Goal: Transaction & Acquisition: Purchase product/service

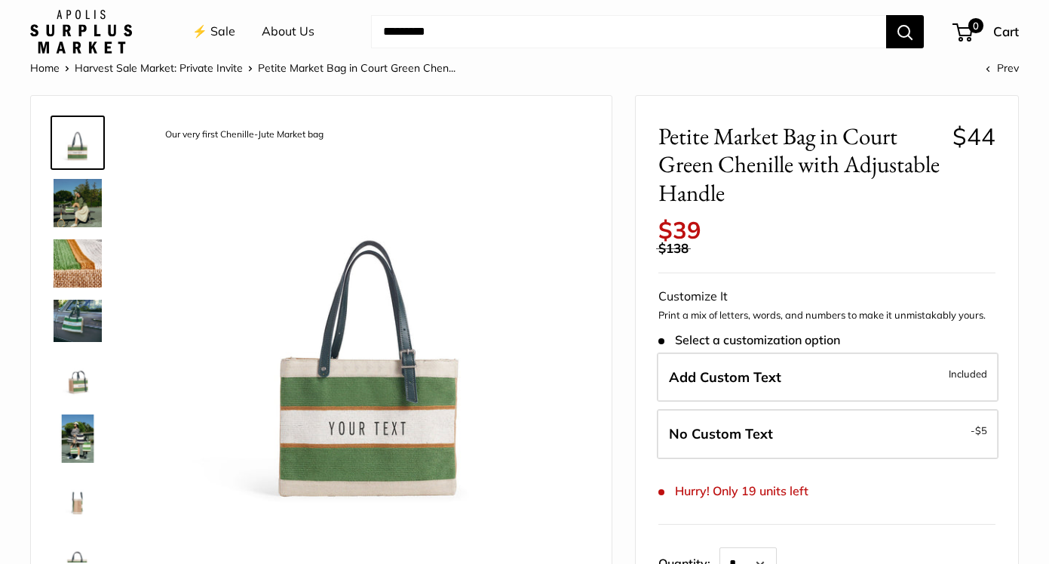
scroll to position [38, 0]
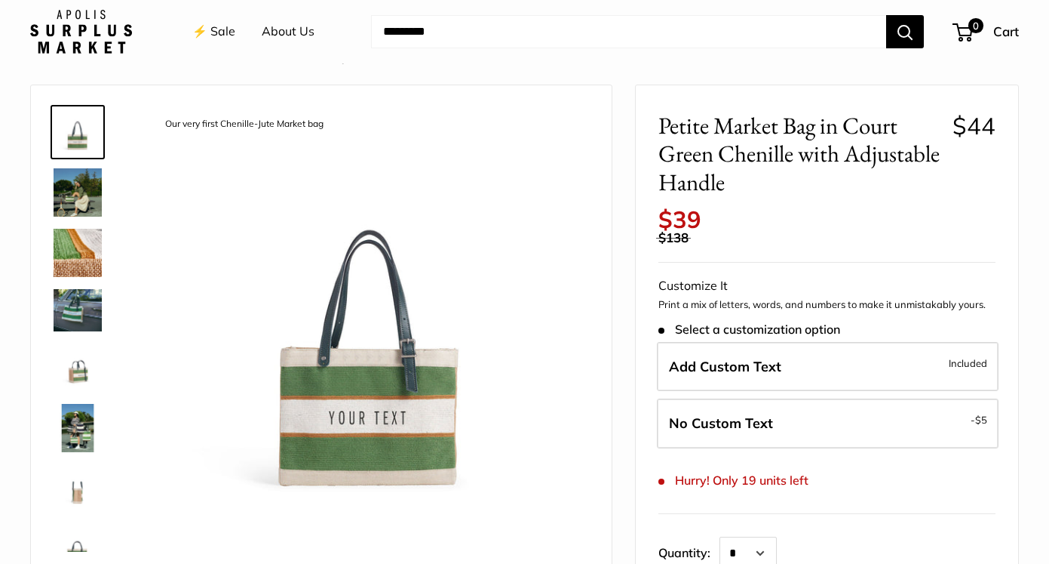
click at [66, 373] on img at bounding box center [78, 367] width 48 height 48
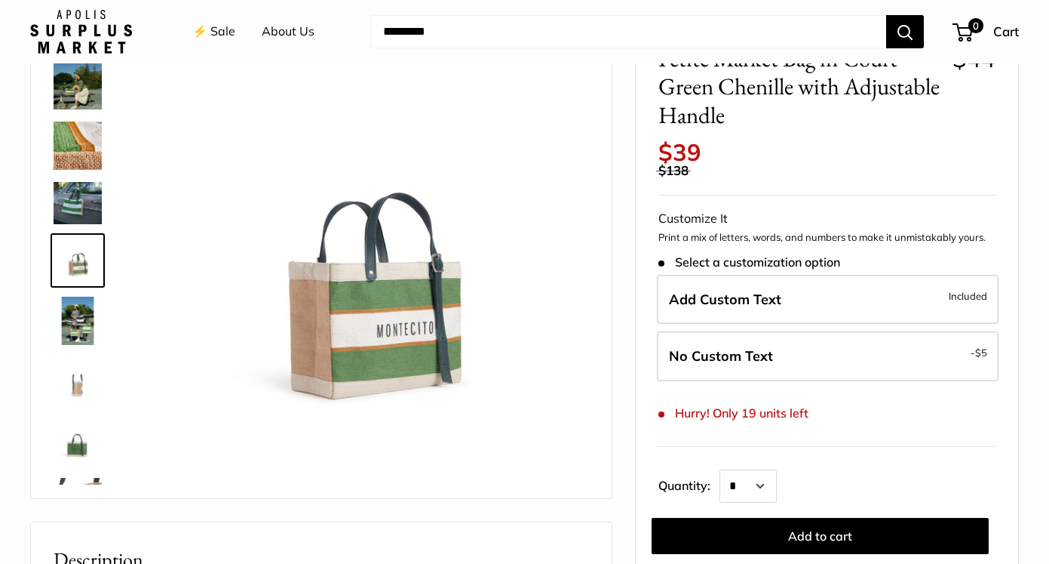
scroll to position [114, 0]
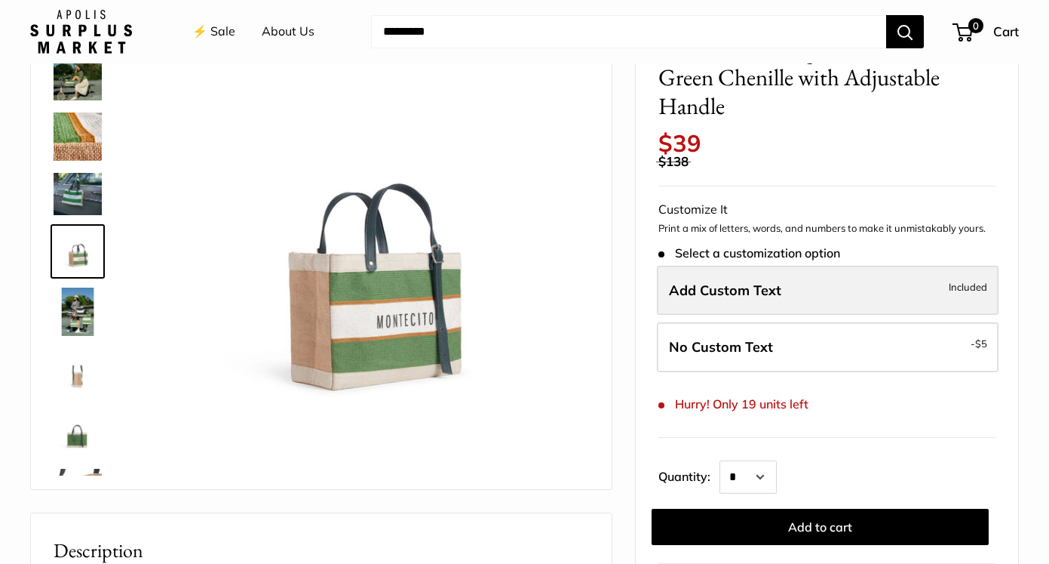
click at [943, 281] on label "Add Custom Text Included" at bounding box center [828, 291] width 342 height 50
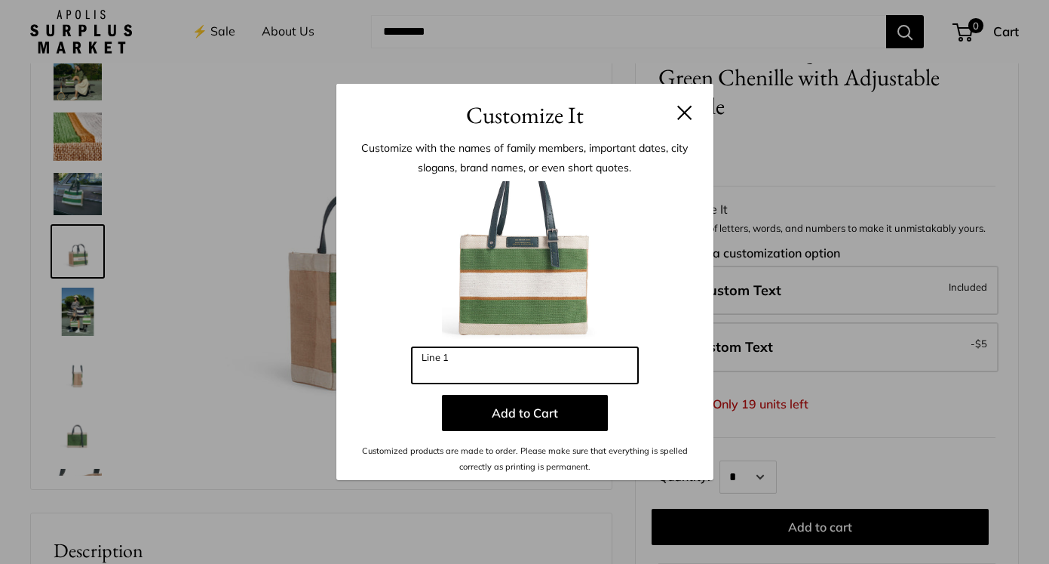
click at [508, 358] on input "Line 1" at bounding box center [525, 365] width 226 height 36
type input "***"
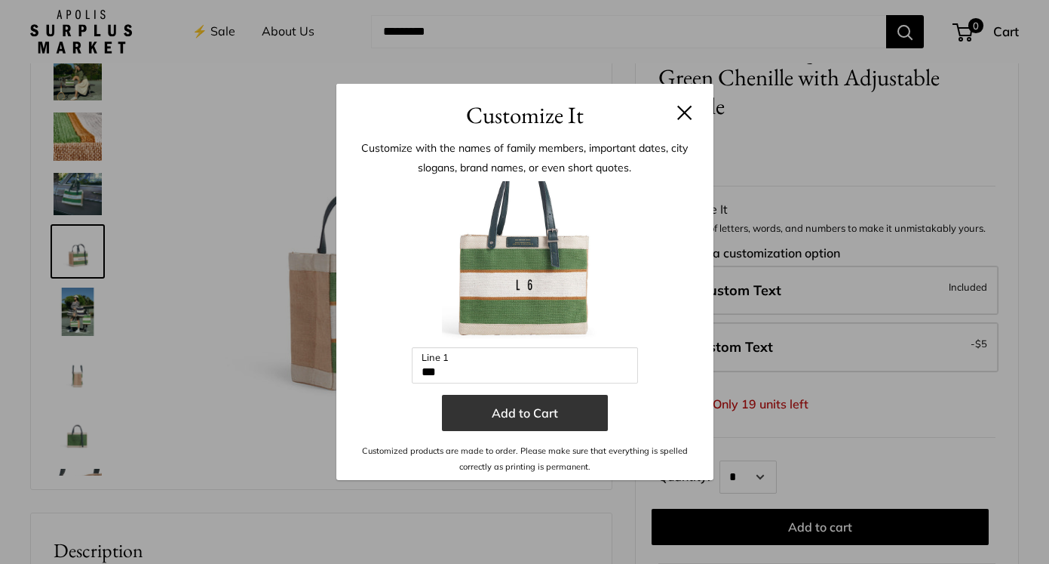
click at [532, 416] on button "Add to Cart" at bounding box center [525, 413] width 166 height 36
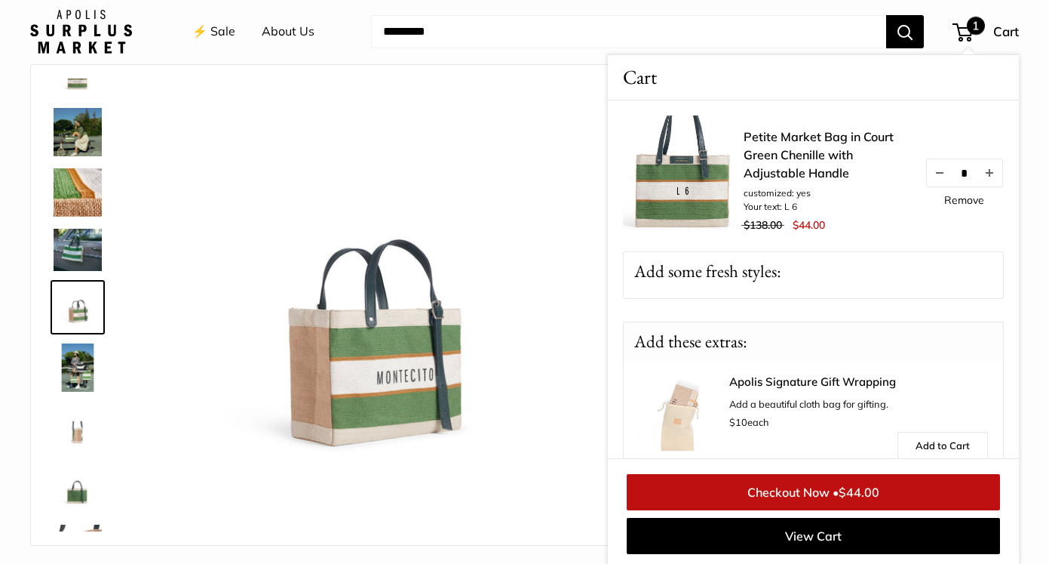
scroll to position [61, 0]
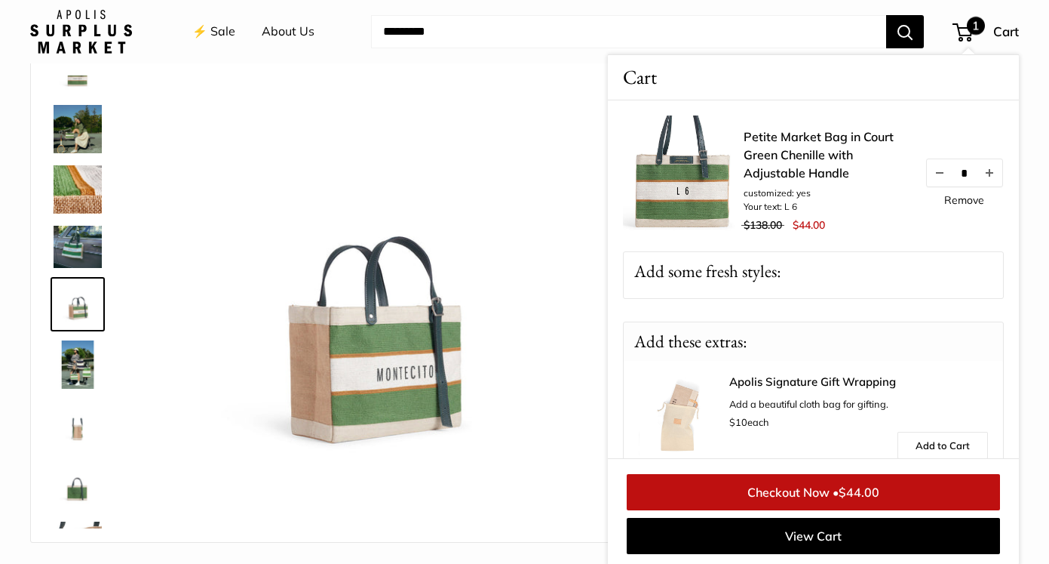
click at [79, 491] on img at bounding box center [78, 485] width 48 height 48
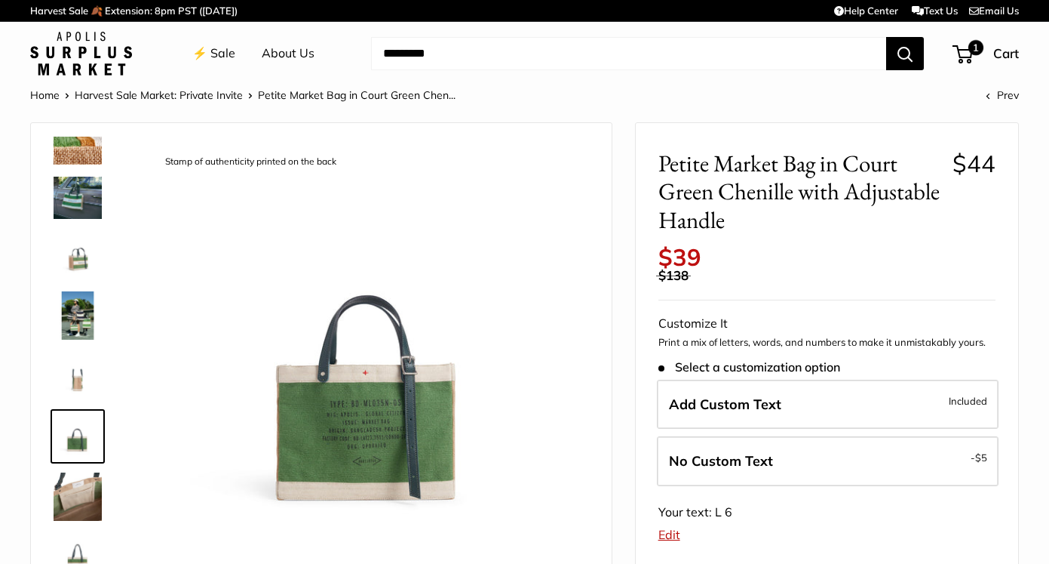
scroll to position [0, 0]
click at [975, 44] on span "1" at bounding box center [976, 47] width 15 height 15
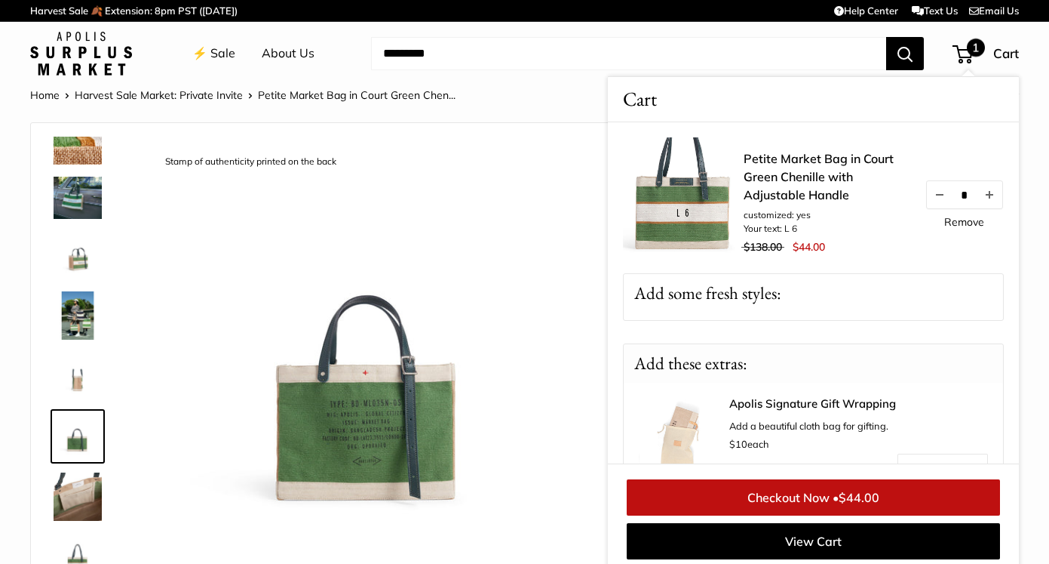
click at [954, 222] on link "Remove" at bounding box center [964, 222] width 40 height 11
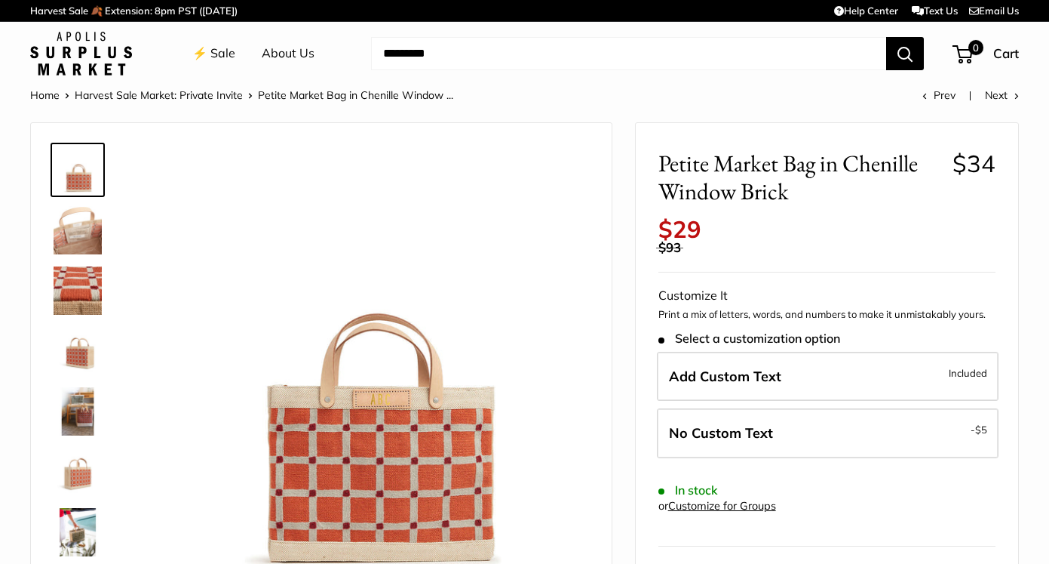
click at [73, 229] on img at bounding box center [78, 230] width 48 height 48
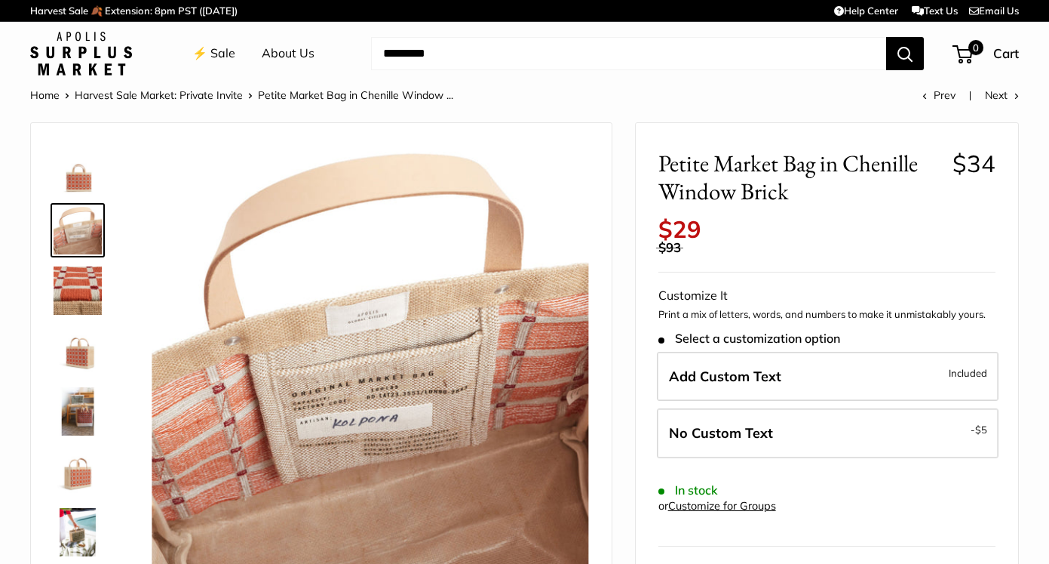
click at [73, 229] on img at bounding box center [78, 230] width 48 height 48
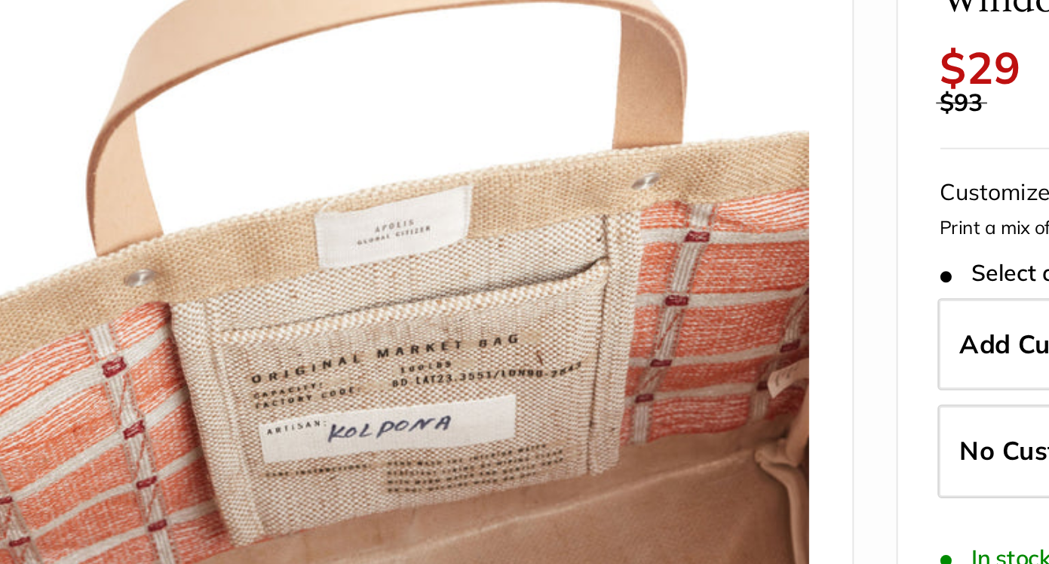
click at [180, 220] on img at bounding box center [371, 365] width 438 height 438
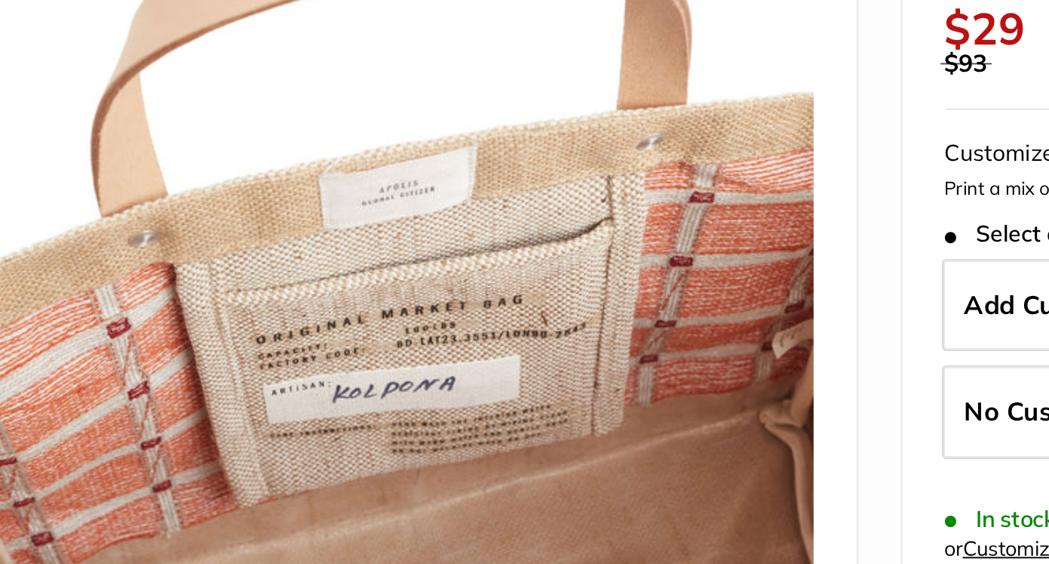
scroll to position [66, 0]
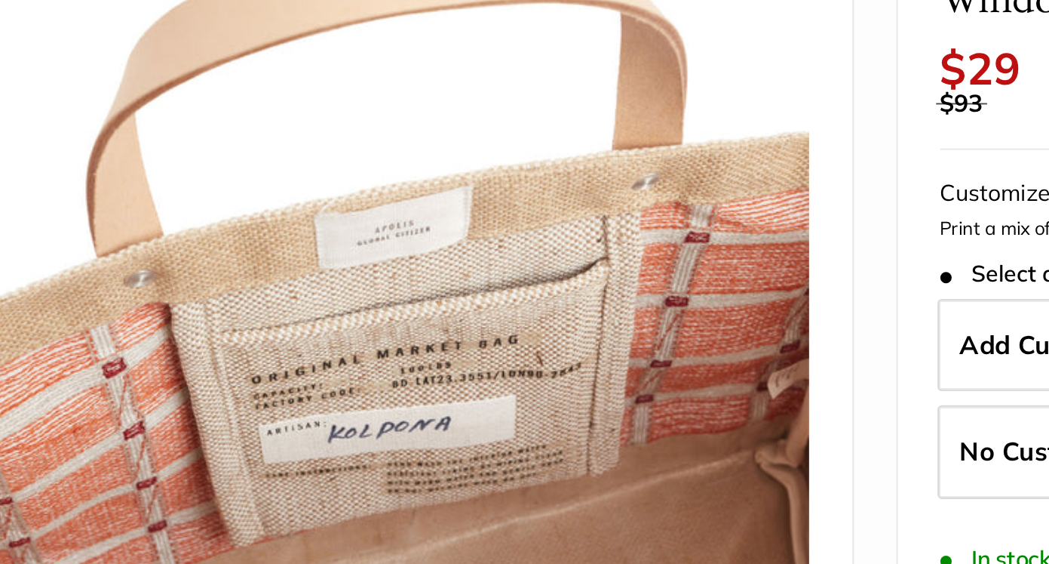
scroll to position [104, 0]
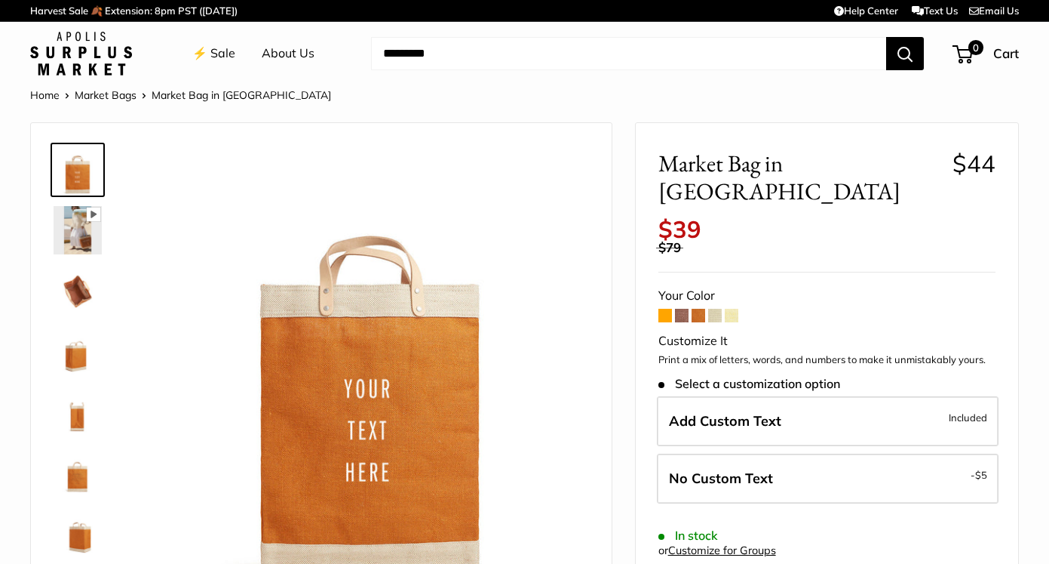
click at [667, 309] on span at bounding box center [666, 316] width 14 height 14
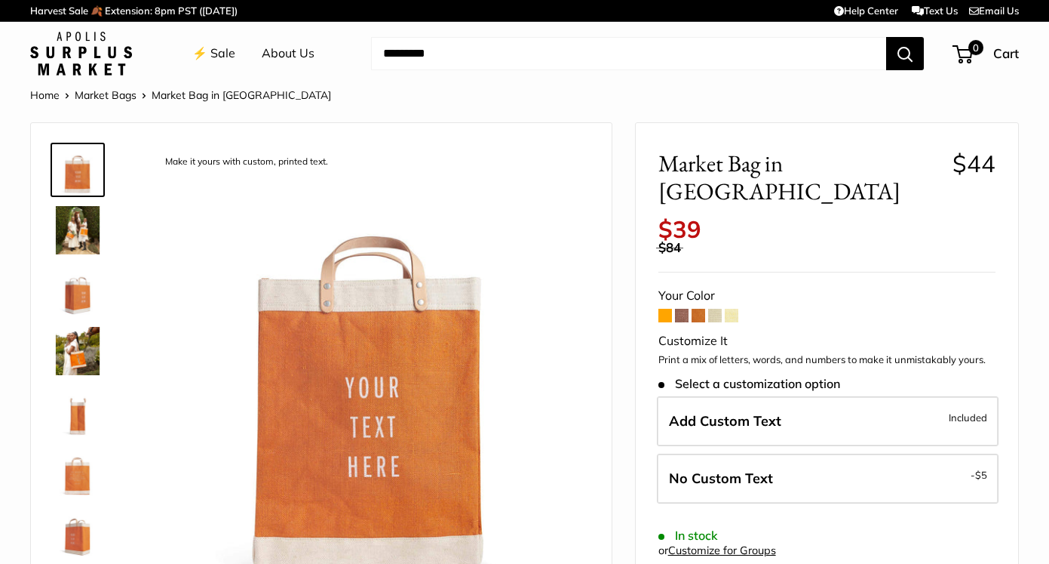
click at [699, 309] on span at bounding box center [699, 316] width 14 height 14
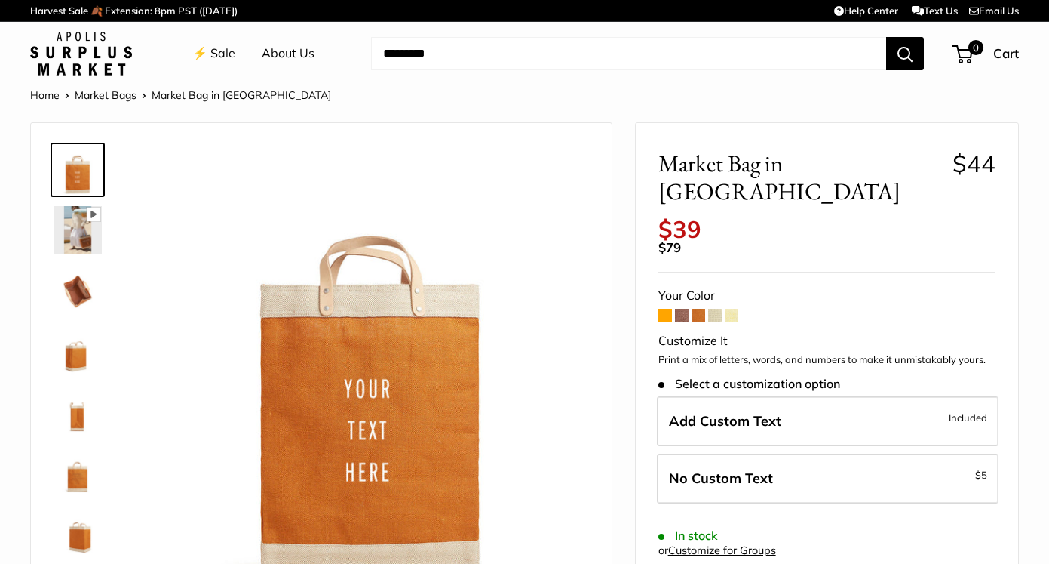
click at [683, 309] on span at bounding box center [682, 316] width 14 height 14
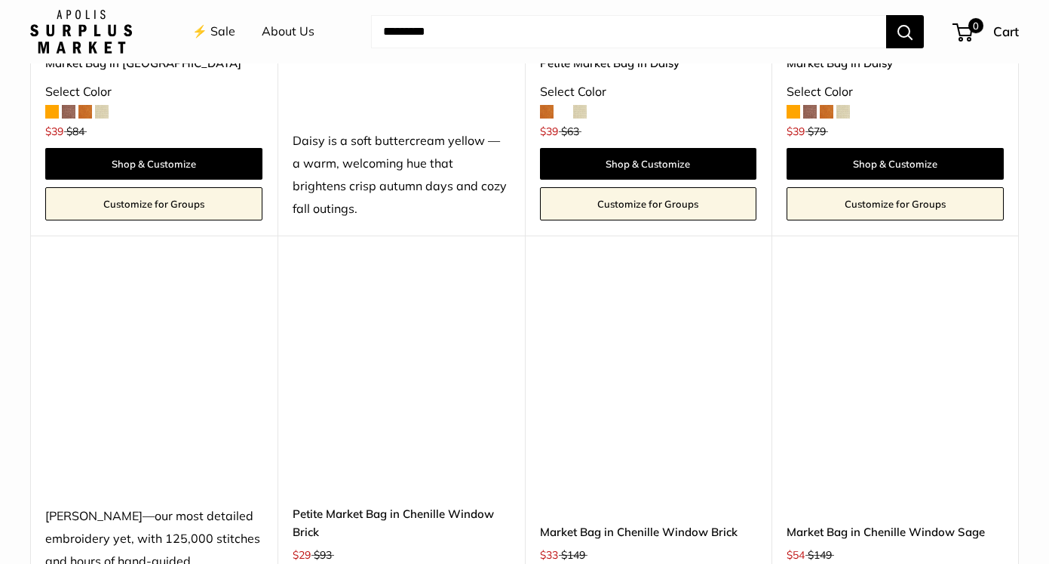
scroll to position [2331, 0]
